Goal: Navigation & Orientation: Understand site structure

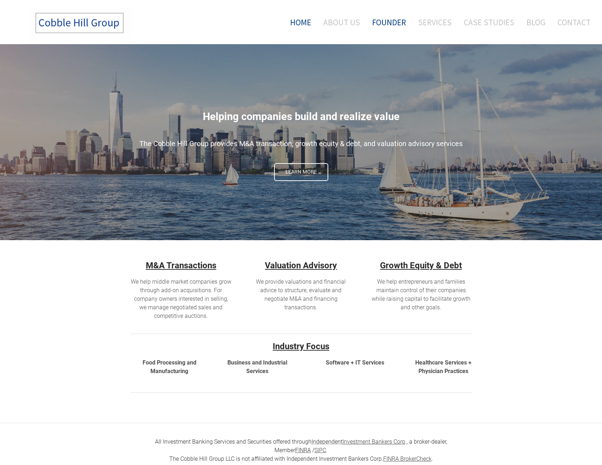
click at [384, 21] on link "Founder" at bounding box center [389, 22] width 45 height 30
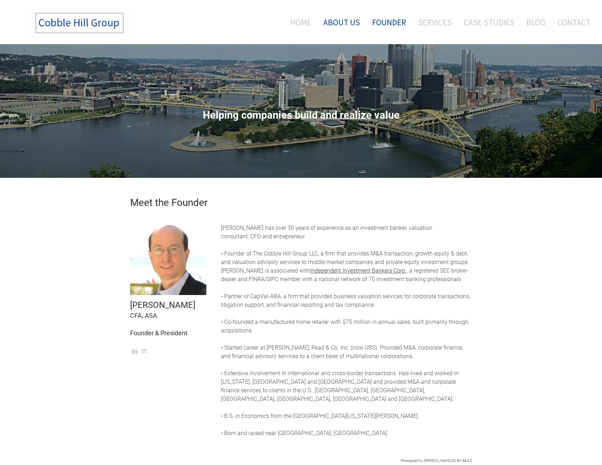
click at [346, 19] on link "About Us" at bounding box center [341, 22] width 47 height 30
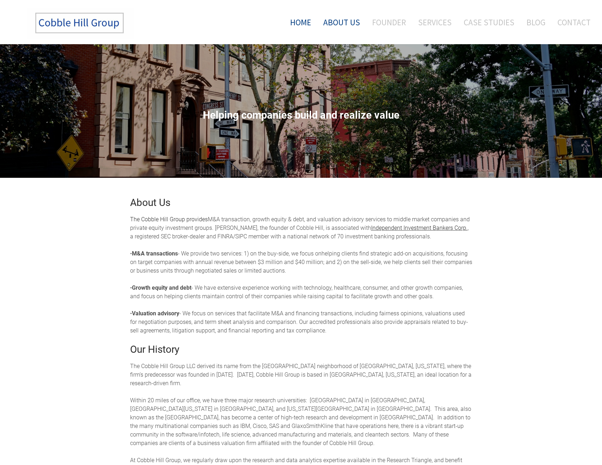
click at [313, 28] on link "Home" at bounding box center [297, 22] width 37 height 30
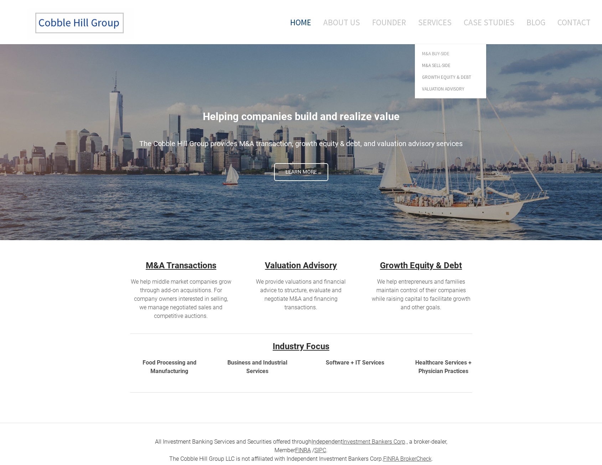
click at [438, 52] on span "M&A Buy-Side" at bounding box center [450, 53] width 57 height 5
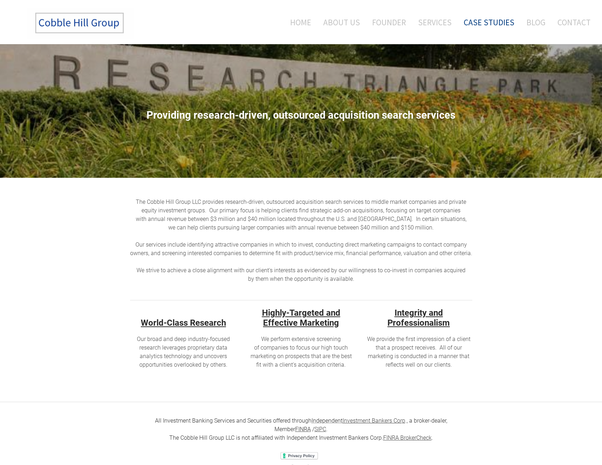
click at [493, 23] on link "Case Studies" at bounding box center [488, 22] width 61 height 30
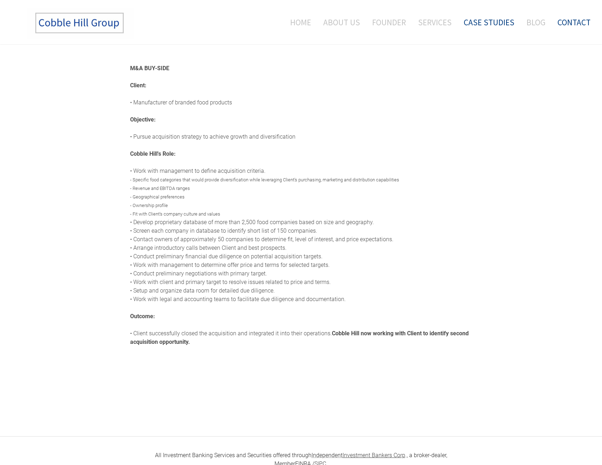
click at [585, 21] on link "Contact" at bounding box center [571, 22] width 38 height 30
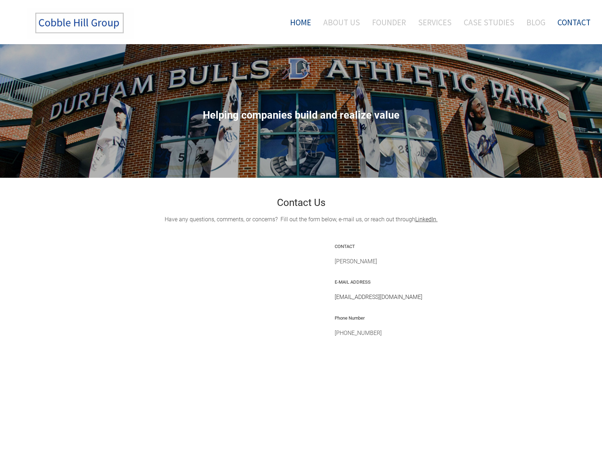
click at [312, 27] on link "Home" at bounding box center [297, 22] width 37 height 30
